Goal: Task Accomplishment & Management: Manage account settings

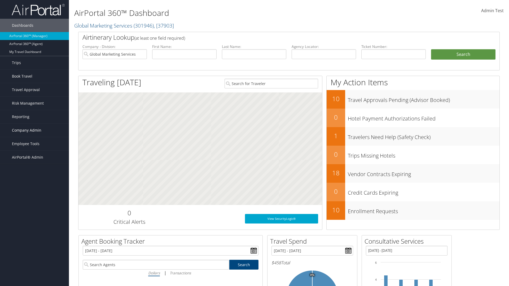
click at [34, 130] on span "Company Admin" at bounding box center [26, 130] width 29 height 13
click at [0, 0] on link "Travel Agency Contacts" at bounding box center [0, 0] width 0 height 0
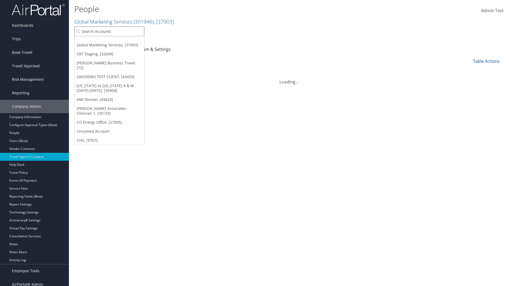
click at [109, 31] on input "search" at bounding box center [110, 32] width 70 height 10
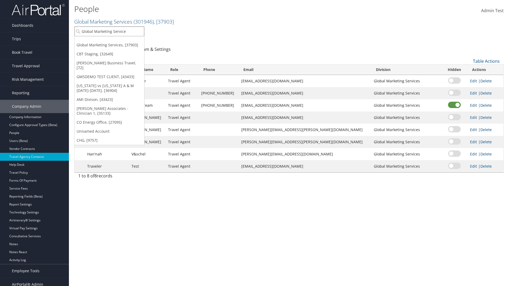
type input "Global Marketing Services"
click at [114, 41] on div "Global Marketing Services (301946), [37903]" at bounding box center [114, 41] width 85 height 5
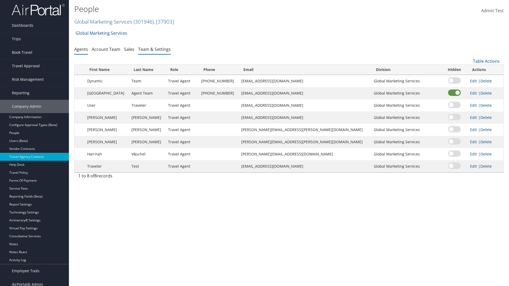
click at [154, 49] on link "Team & Settings" at bounding box center [154, 49] width 33 height 6
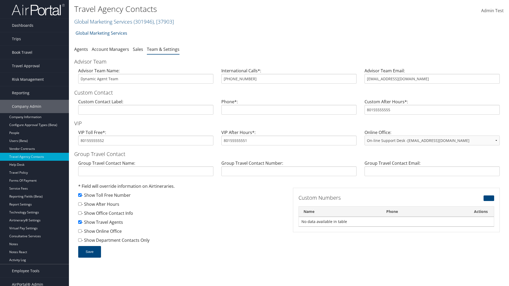
click at [89, 252] on button "Save" at bounding box center [89, 252] width 23 height 12
